Goal: Communication & Community: Connect with others

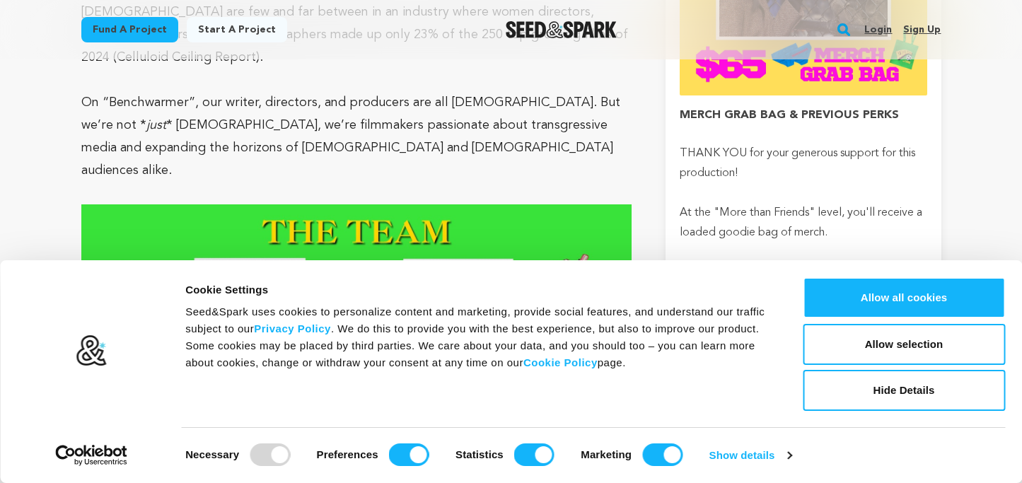
scroll to position [2579, 0]
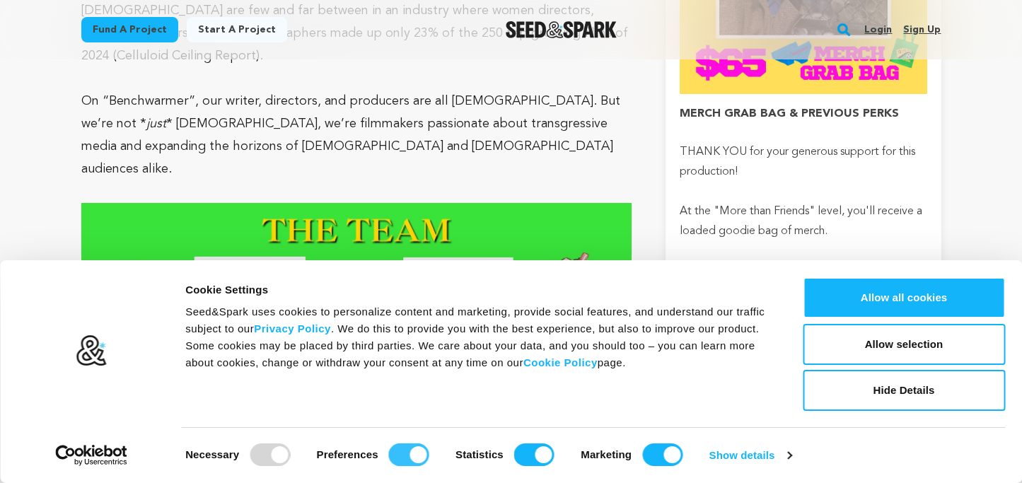
click at [397, 460] on input "Preferences" at bounding box center [409, 454] width 40 height 23
checkbox input "false"
click at [535, 458] on input "Statistics" at bounding box center [534, 454] width 40 height 23
checkbox input "false"
click at [667, 446] on input "Marketing" at bounding box center [662, 454] width 40 height 23
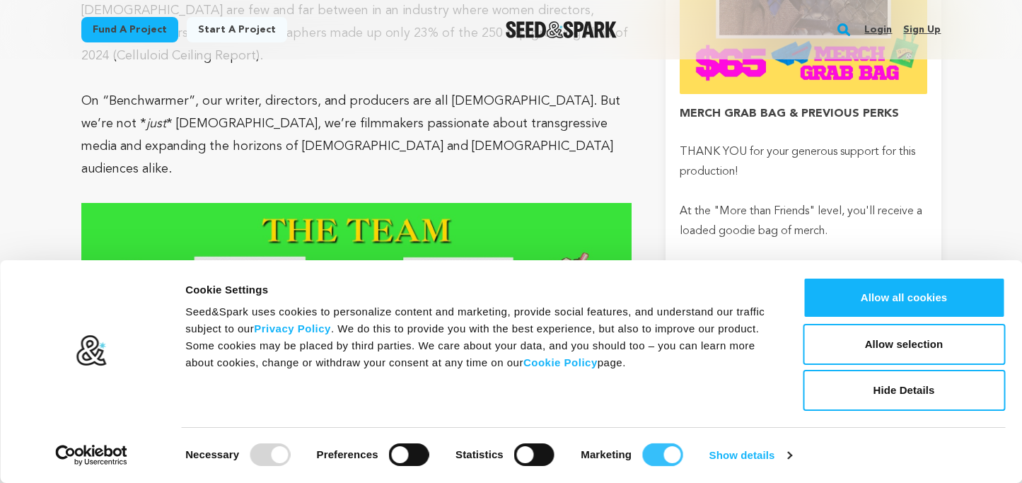
checkbox input "false"
click at [883, 338] on button "Allow selection" at bounding box center [904, 344] width 202 height 41
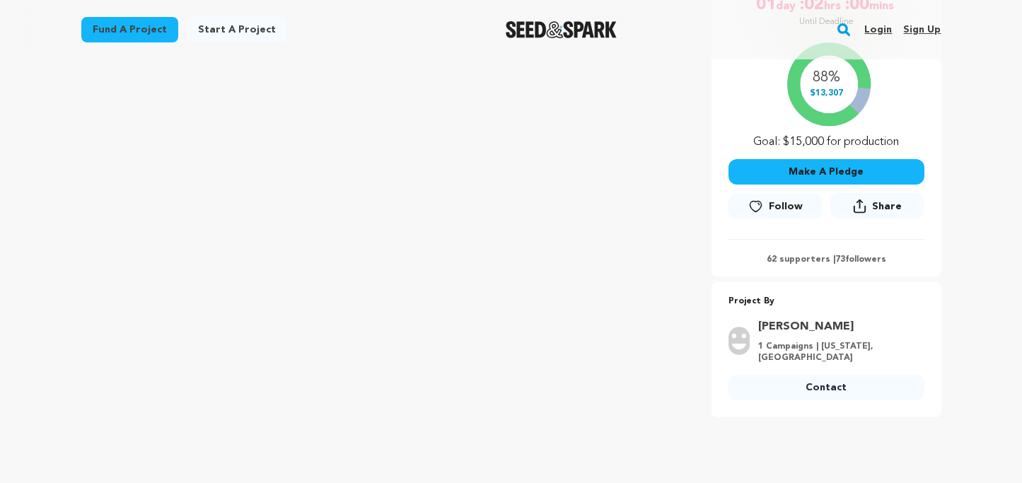
scroll to position [286, 0]
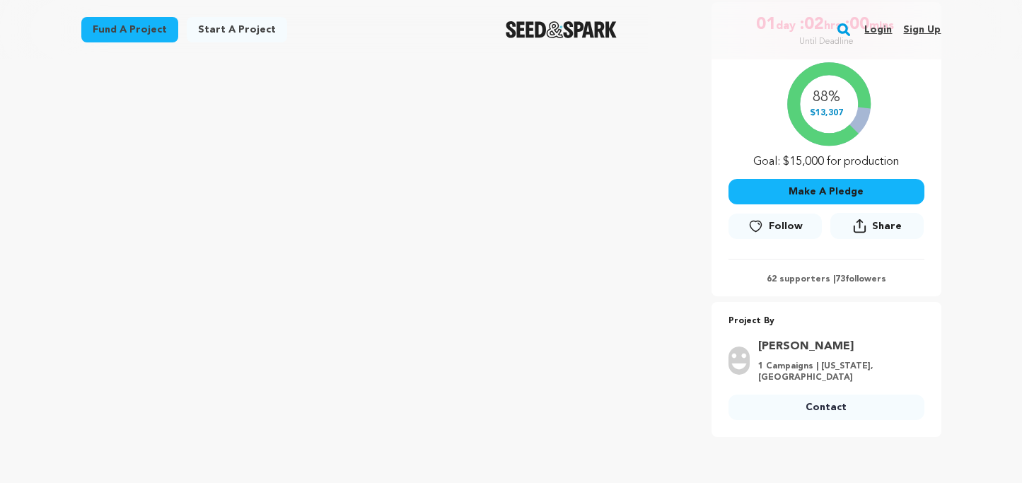
click at [800, 279] on p "62 supporters | 73 followers" at bounding box center [826, 279] width 196 height 11
click at [858, 279] on p "62 supporters | 73 followers" at bounding box center [826, 279] width 196 height 11
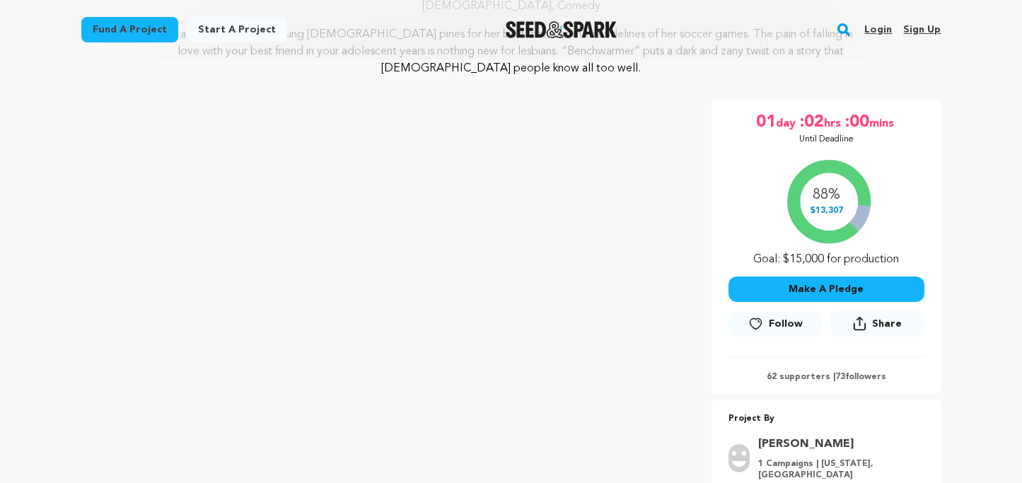
scroll to position [190, 0]
